Goal: Register for event/course

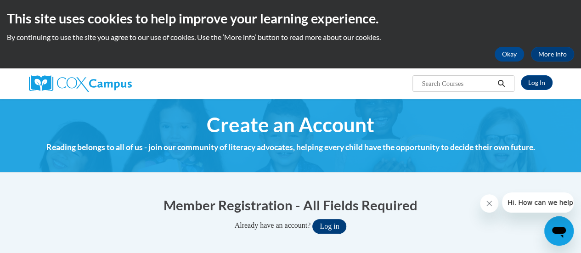
type input "krmoore@gracesystem.org"
click at [336, 225] on button "Log in" at bounding box center [329, 226] width 34 height 15
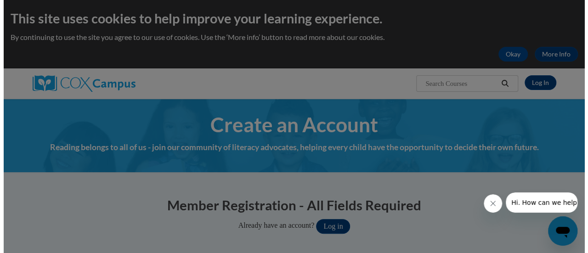
scroll to position [72, 0]
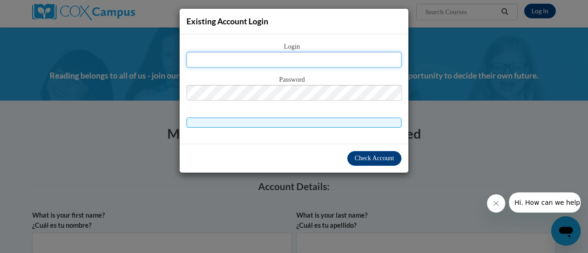
click at [301, 61] on input "text" at bounding box center [293, 60] width 215 height 16
type input "krmoore@gracesystem.org"
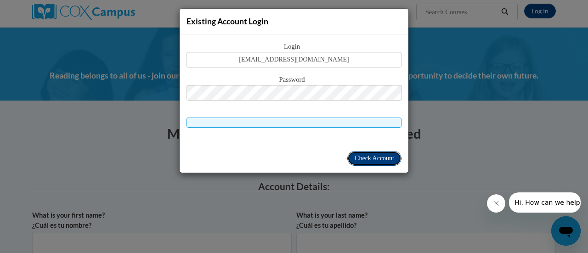
click at [367, 159] on span "Check Account" at bounding box center [373, 158] width 39 height 7
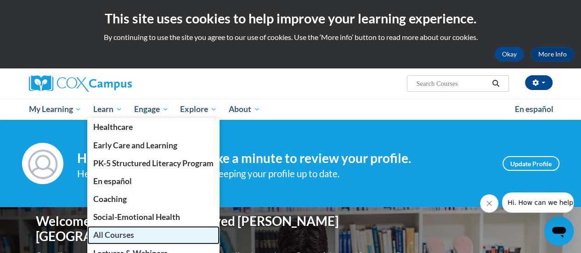
click at [126, 232] on span "All Courses" at bounding box center [113, 235] width 41 height 10
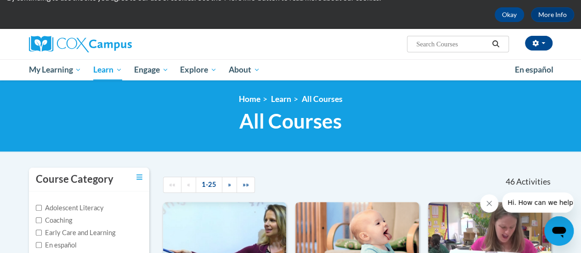
scroll to position [92, 0]
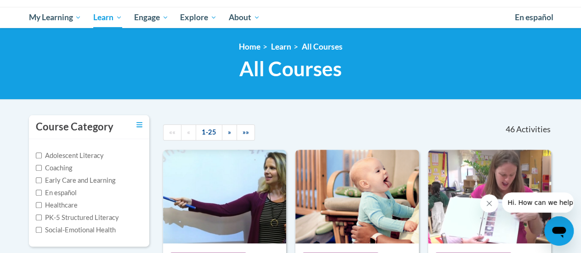
click at [102, 217] on label "PK-5 Structured Literacy" at bounding box center [77, 218] width 83 height 10
click at [42, 217] on input "PK-5 Structured Literacy" at bounding box center [39, 217] width 6 height 6
checkbox input "true"
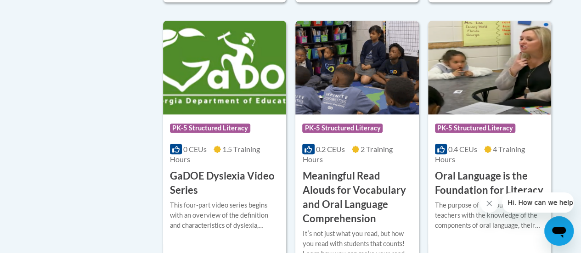
scroll to position [459, 0]
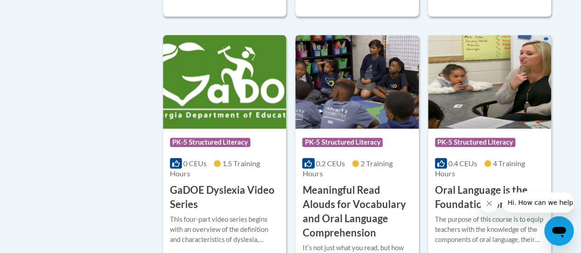
click at [499, 93] on img at bounding box center [489, 82] width 123 height 94
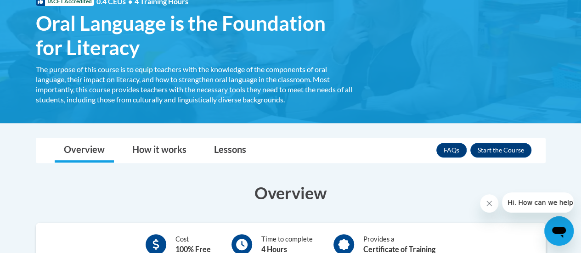
scroll to position [138, 0]
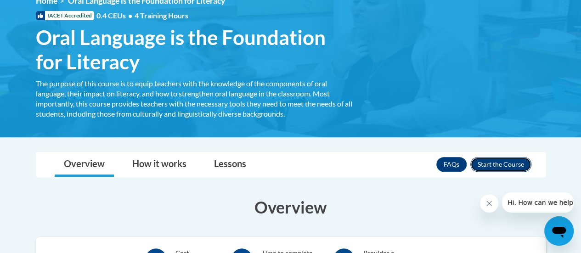
click at [505, 168] on button "Enroll" at bounding box center [500, 164] width 61 height 15
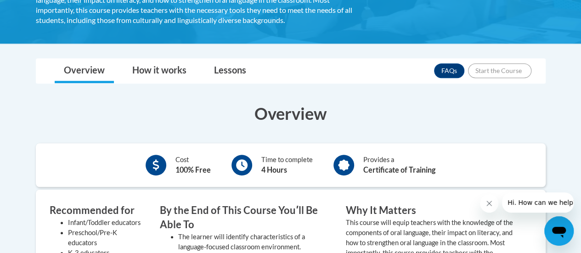
scroll to position [313, 0]
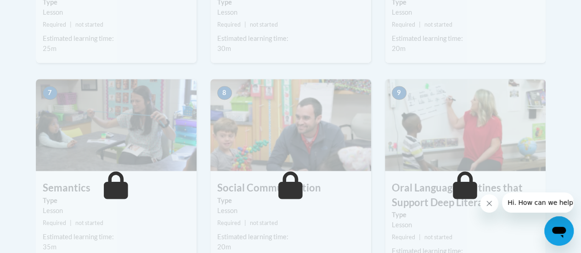
scroll to position [734, 0]
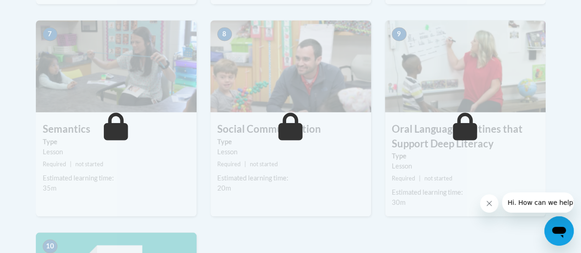
click at [353, 55] on img at bounding box center [290, 66] width 161 height 92
